Goal: Task Accomplishment & Management: Use online tool/utility

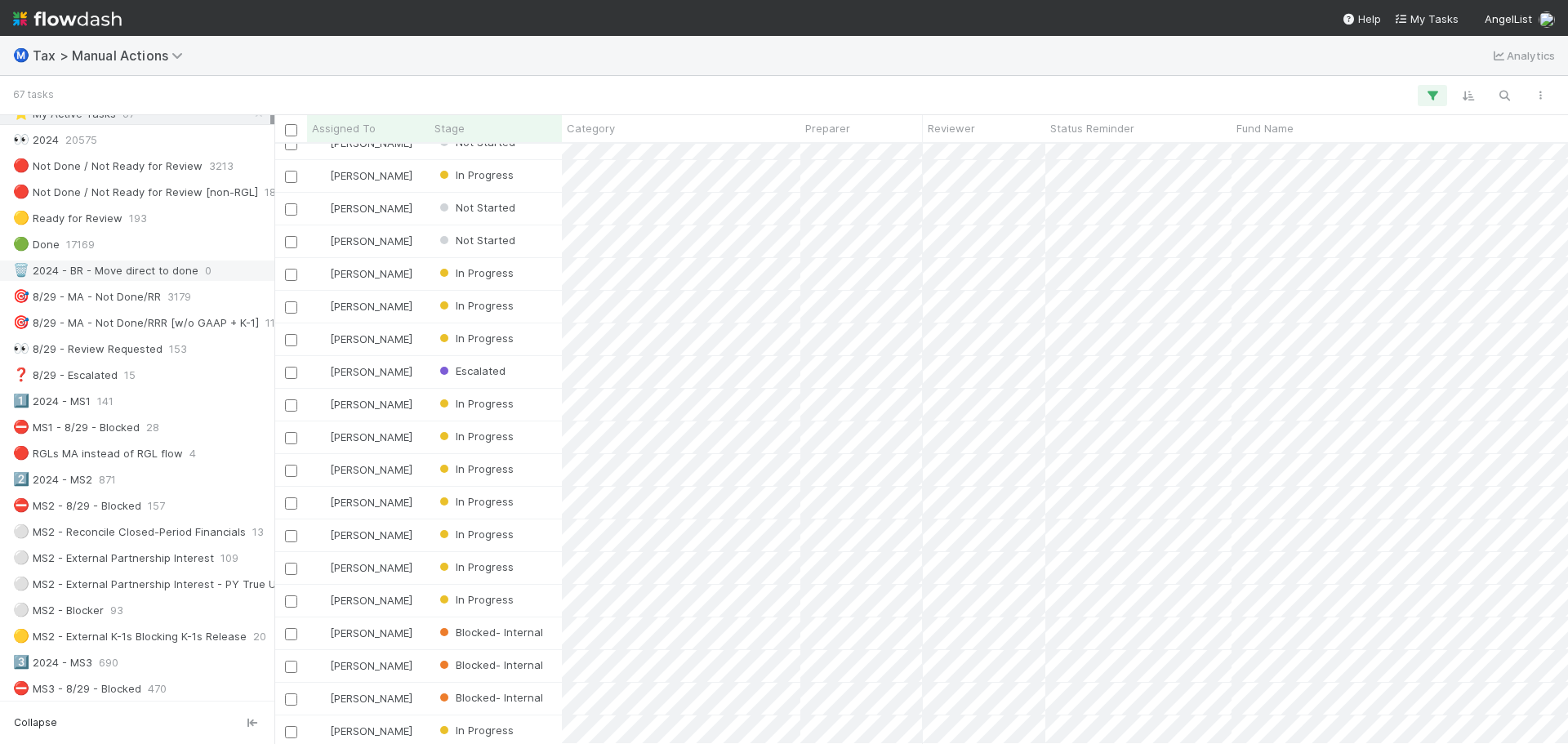
scroll to position [163, 0]
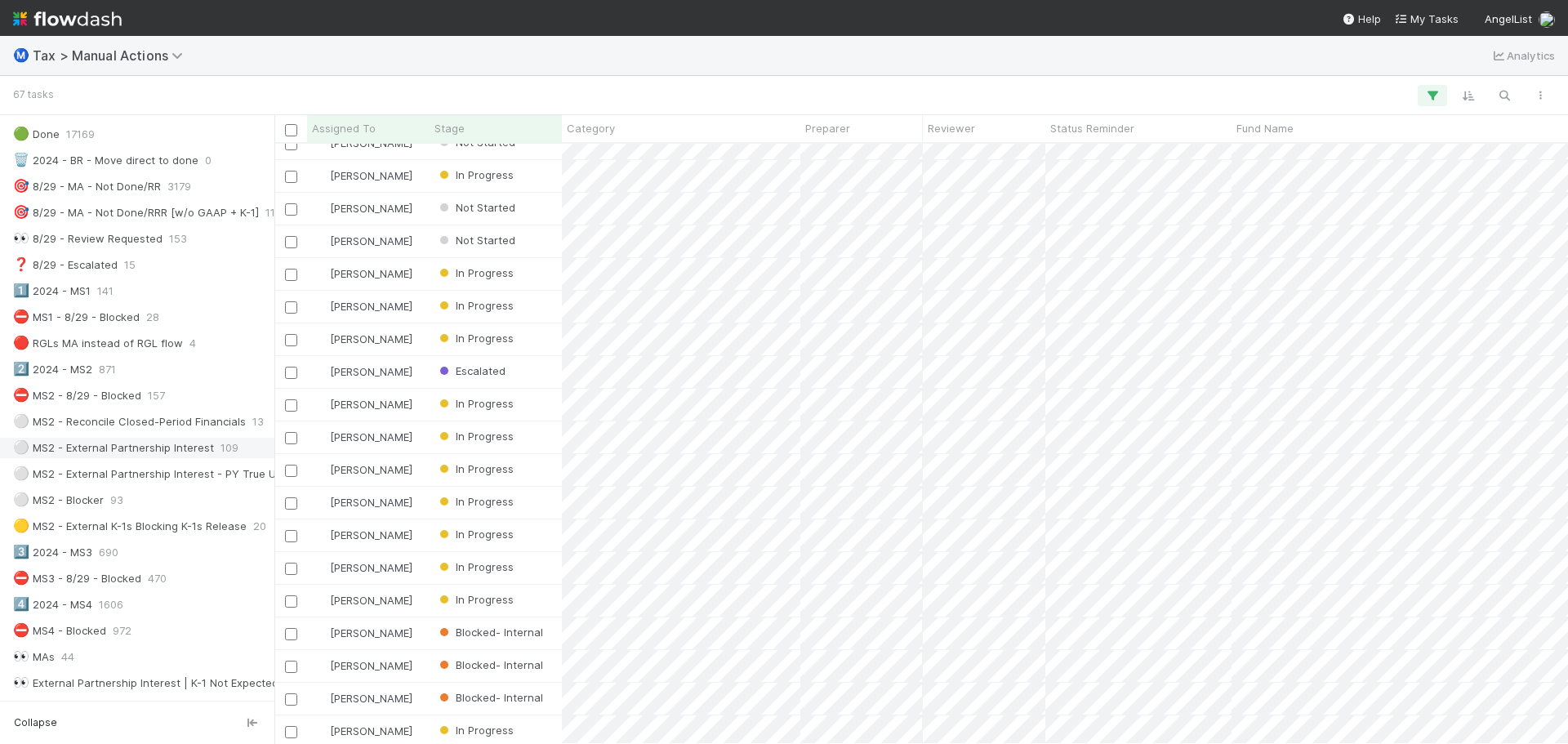
click at [180, 446] on div "⚪ MS2 - External Partnership Interest" at bounding box center [113, 448] width 201 height 21
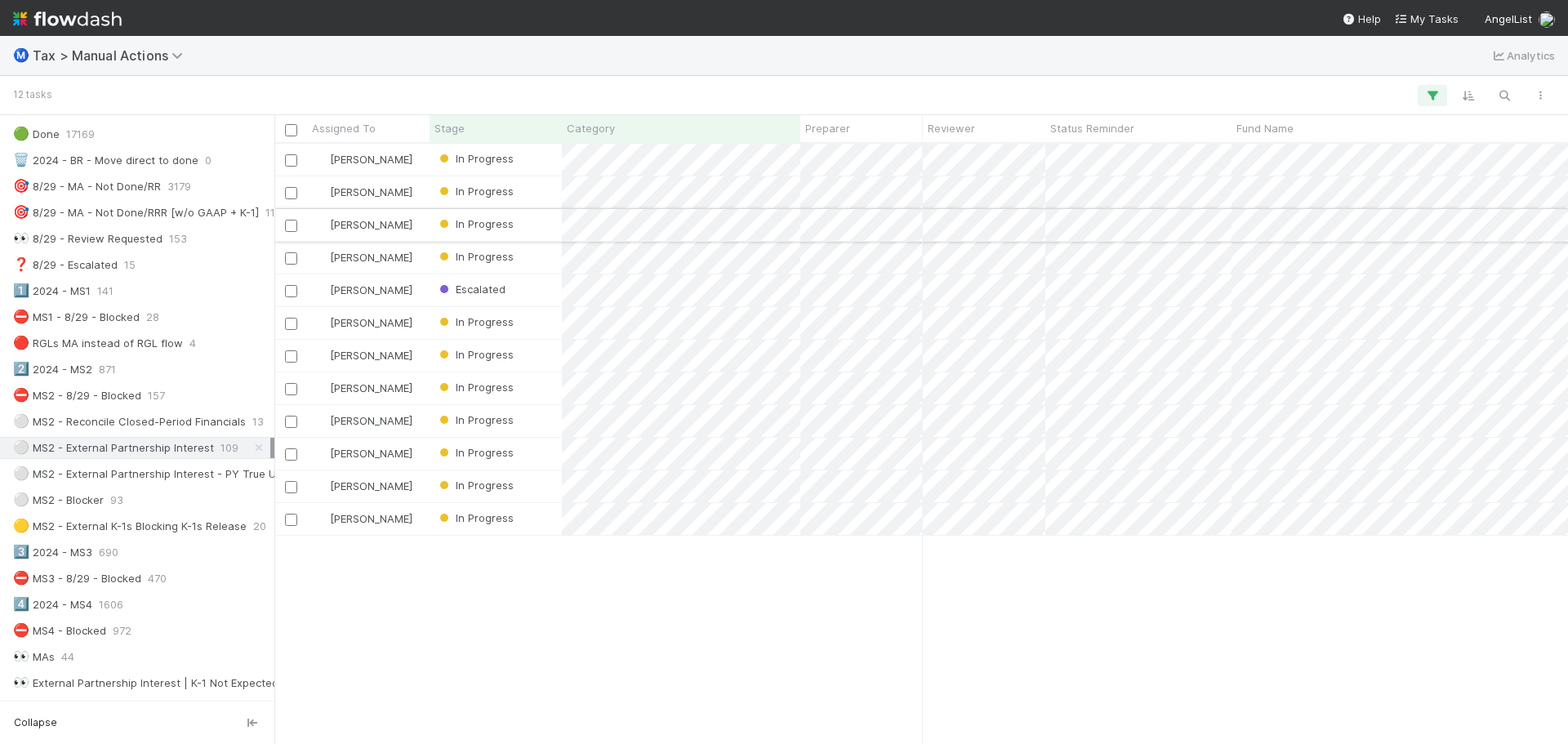
scroll to position [588, 1281]
click at [150, 466] on div "⚪ MS2 - External Partnership Interest - PY True Up" at bounding box center [147, 475] width 269 height 21
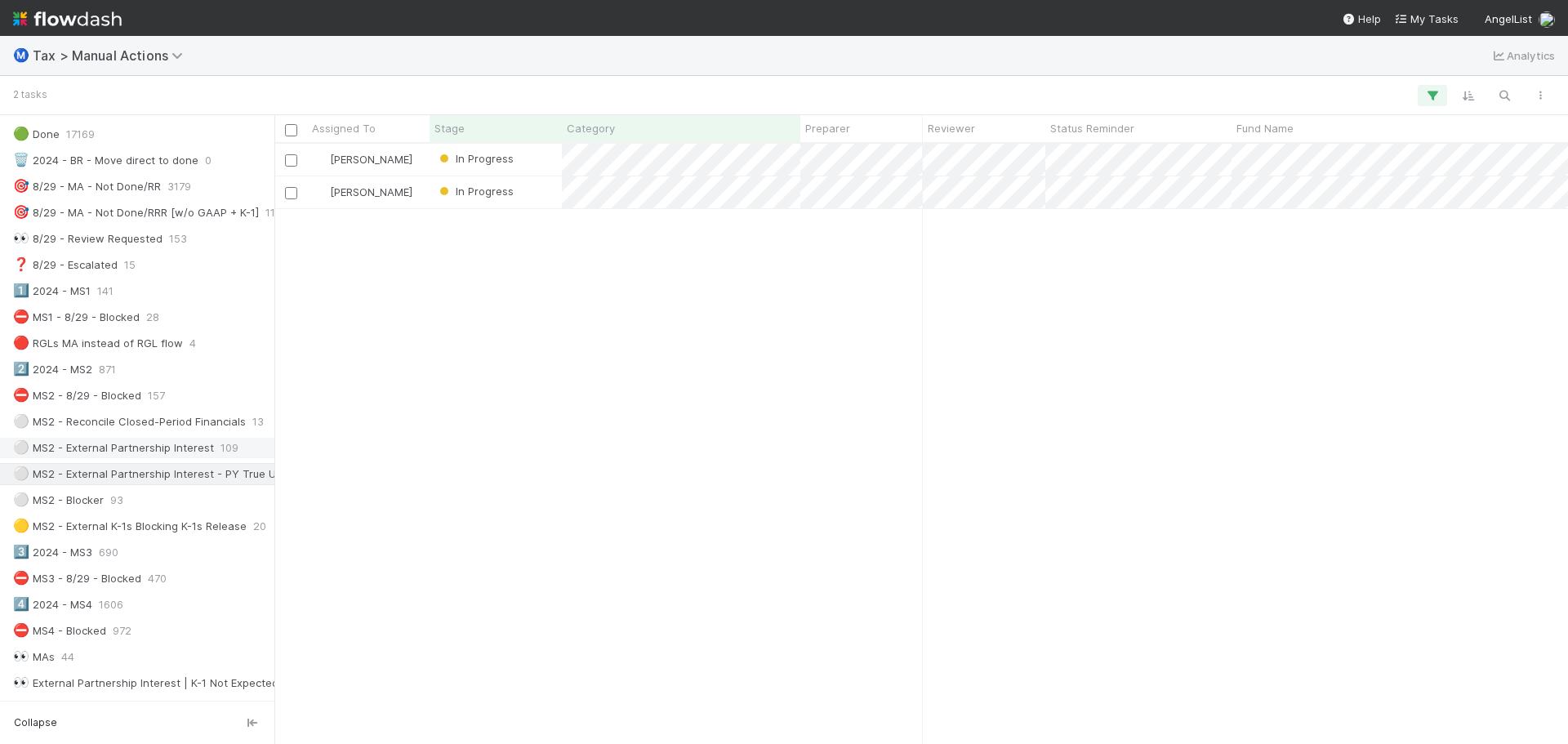
scroll to position [588, 1281]
click at [154, 452] on div "⚪ MS2 - External Partnership Interest" at bounding box center [113, 448] width 201 height 21
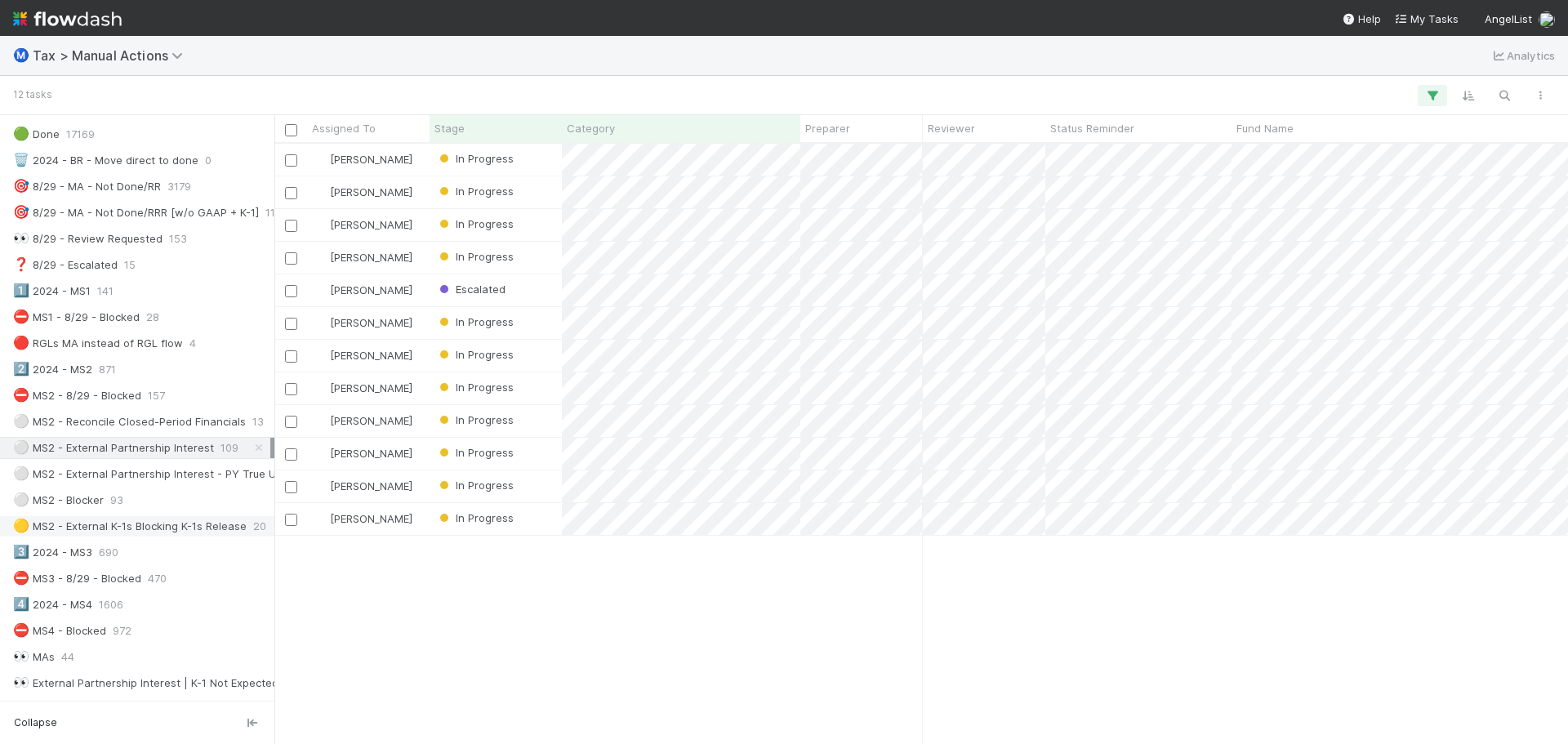
scroll to position [588, 1281]
click at [555, 156] on div "In Progress" at bounding box center [496, 160] width 132 height 32
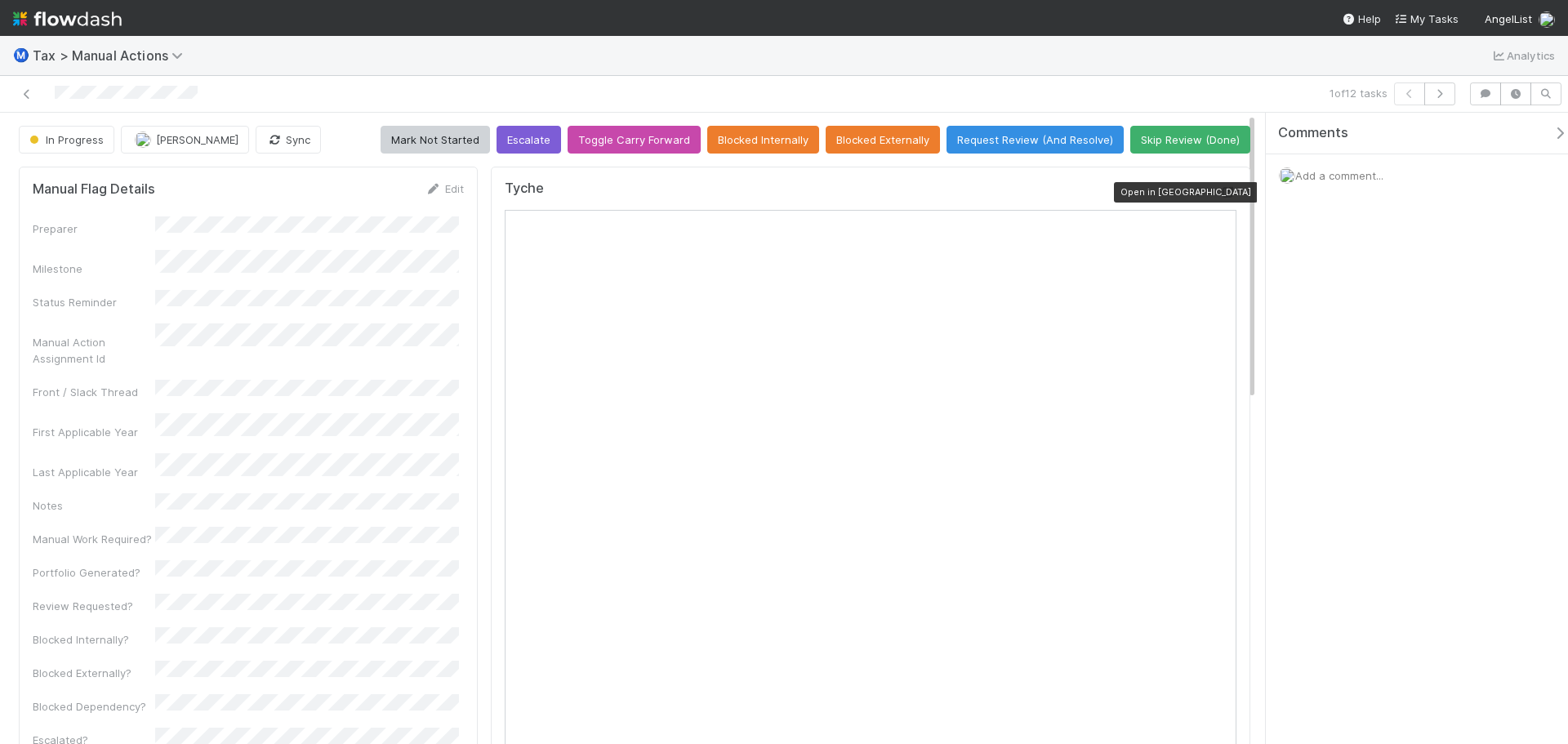
click at [1220, 191] on icon at bounding box center [1228, 192] width 16 height 11
